Goal: Complete application form

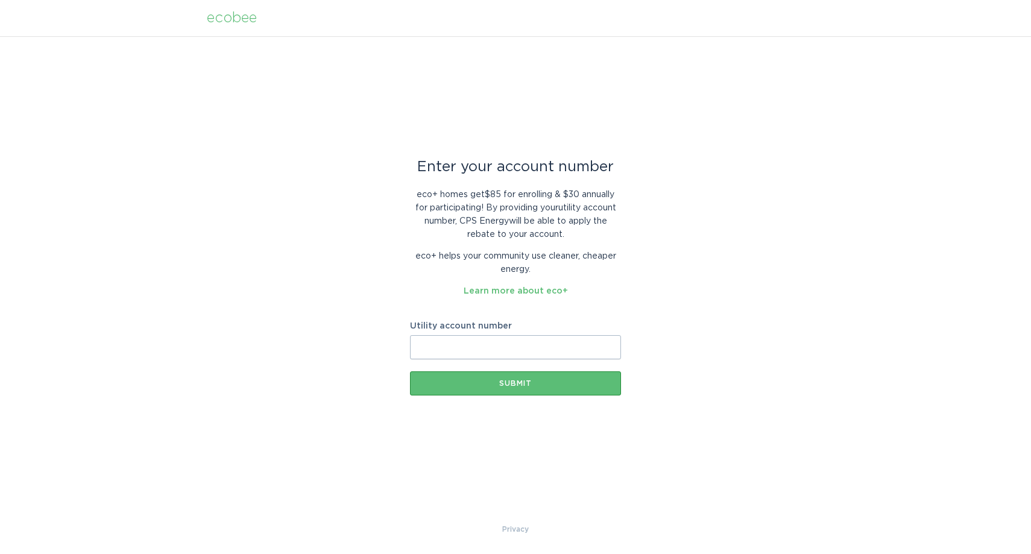
click at [517, 355] on input "Utility account number" at bounding box center [515, 347] width 211 height 24
paste input "[PHONE_NUMBER]"
type input "[PHONE_NUMBER]"
click at [510, 376] on button "Submit" at bounding box center [515, 384] width 211 height 24
